Goal: Transaction & Acquisition: Purchase product/service

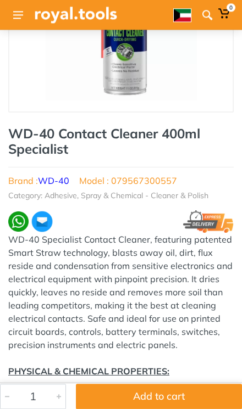
scroll to position [143, 0]
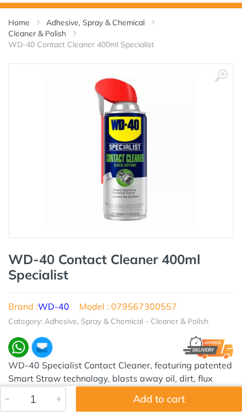
scroll to position [44, 0]
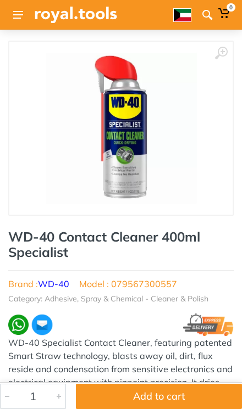
click at [164, 393] on button "Add to cart" at bounding box center [159, 396] width 166 height 25
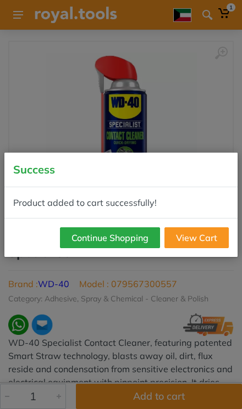
click at [144, 238] on button "Continue Shopping" at bounding box center [110, 237] width 100 height 21
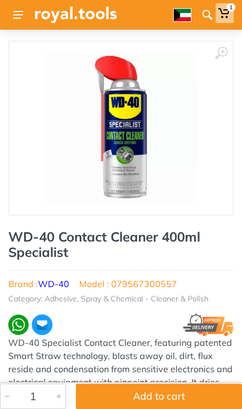
click at [231, 20] on span "1" at bounding box center [224, 13] width 18 height 20
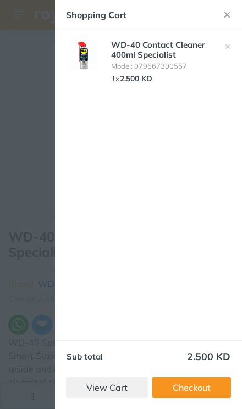
click at [199, 379] on link "Checkout" at bounding box center [191, 387] width 79 height 21
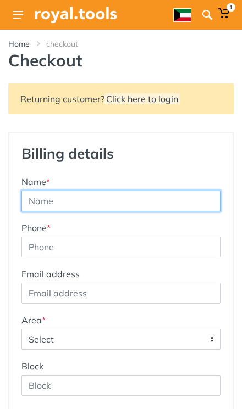
click at [174, 207] on input "text" at bounding box center [120, 201] width 199 height 21
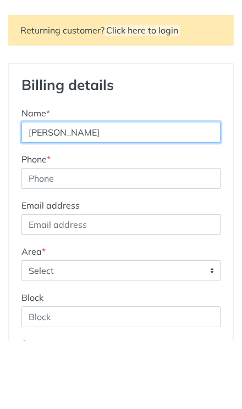
type input "Ahmad"
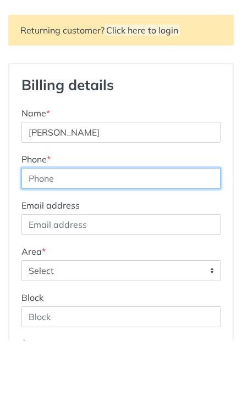
click at [176, 237] on input "Phone *" at bounding box center [120, 247] width 199 height 21
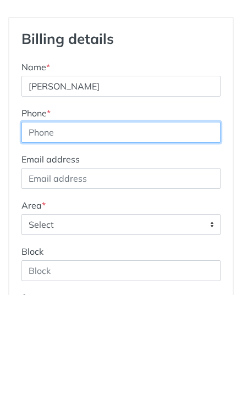
type input "98823477"
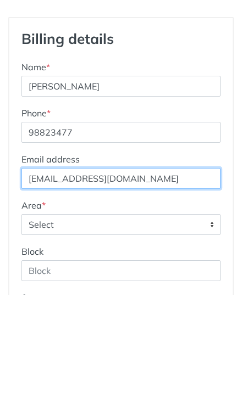
type input "a7madboss.92@gmail.com"
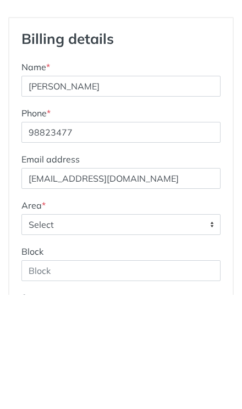
click at [159, 330] on span "Select" at bounding box center [121, 340] width 198 height 20
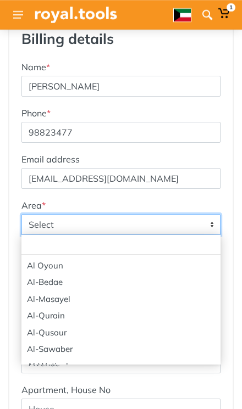
scroll to position [208, 0]
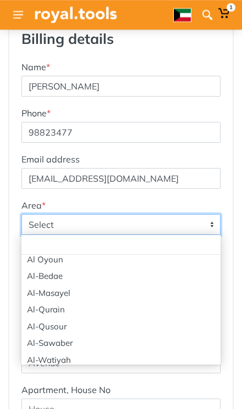
select select "76"
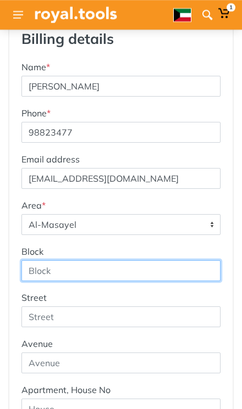
click at [137, 276] on input "Block" at bounding box center [120, 270] width 199 height 21
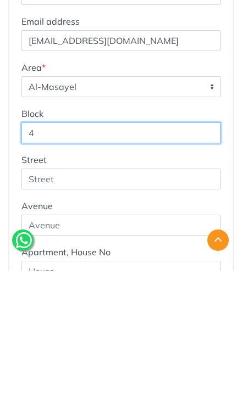
type input "4"
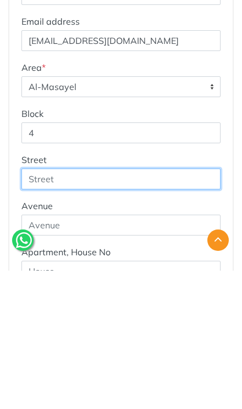
click at [151, 307] on input "Street" at bounding box center [120, 317] width 199 height 21
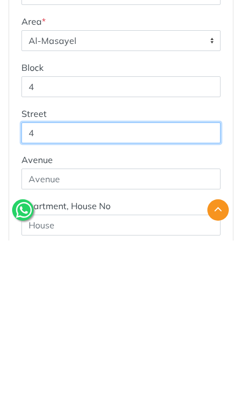
scroll to position [155, 0]
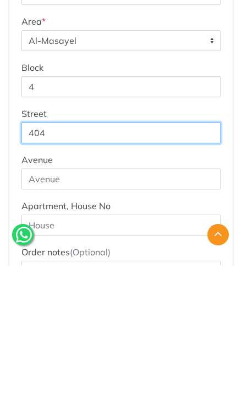
type input "404"
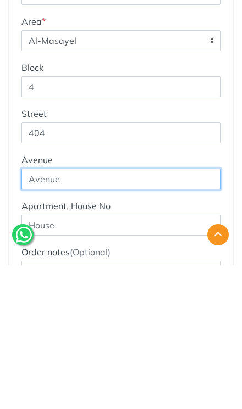
click at [171, 313] on input "text" at bounding box center [120, 323] width 199 height 21
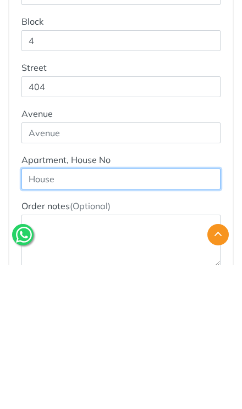
click at [180, 313] on input "text" at bounding box center [120, 323] width 199 height 21
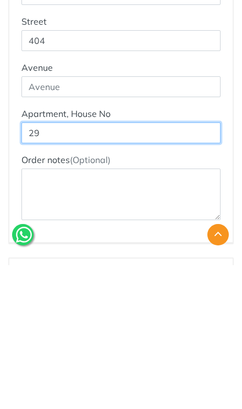
type input "29"
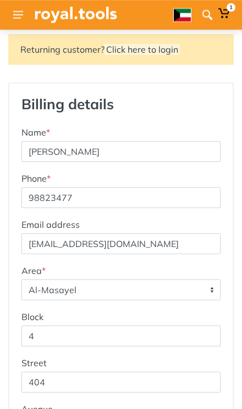
scroll to position [0, 0]
